Goal: Task Accomplishment & Management: Complete application form

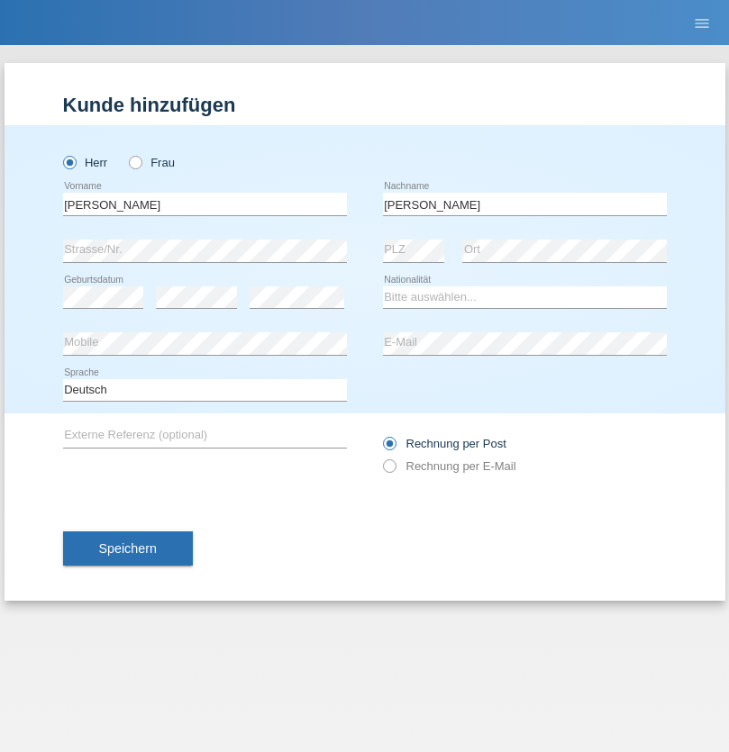
type input "Weinlein"
select select "CH"
radio input "true"
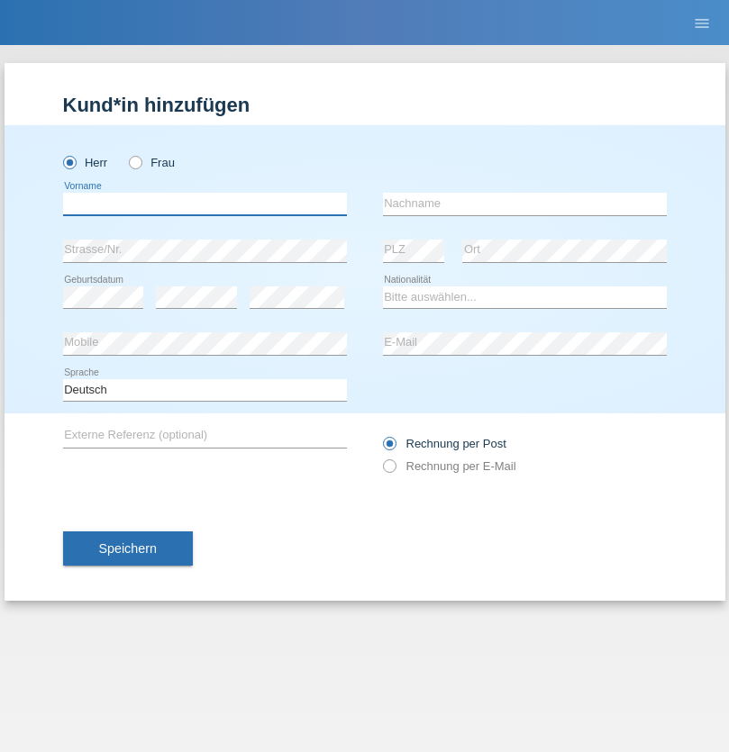
click at [204, 204] on input "text" at bounding box center [205, 204] width 284 height 23
type input "firat"
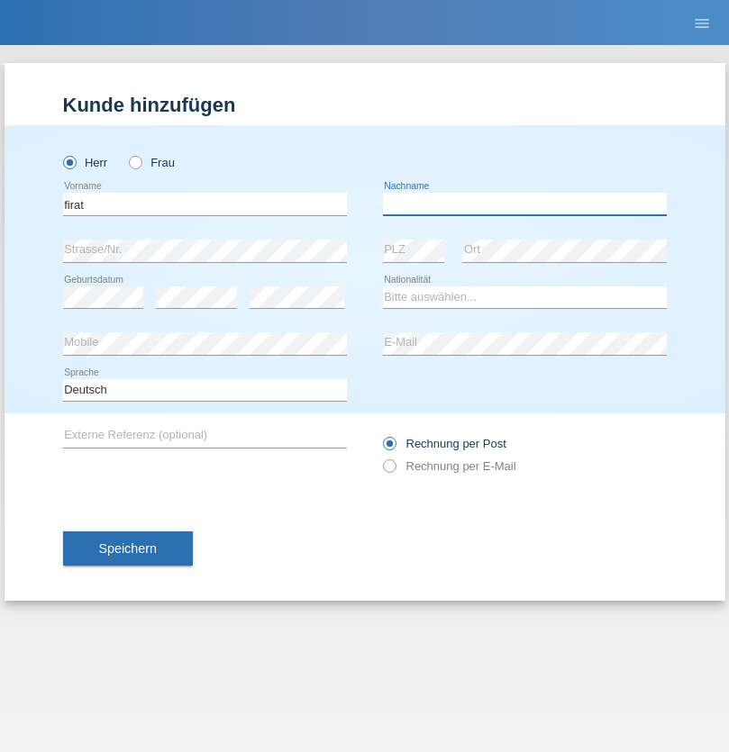
click at [524, 204] on input "text" at bounding box center [525, 204] width 284 height 23
type input "kara"
select select "CH"
